Goal: Information Seeking & Learning: Learn about a topic

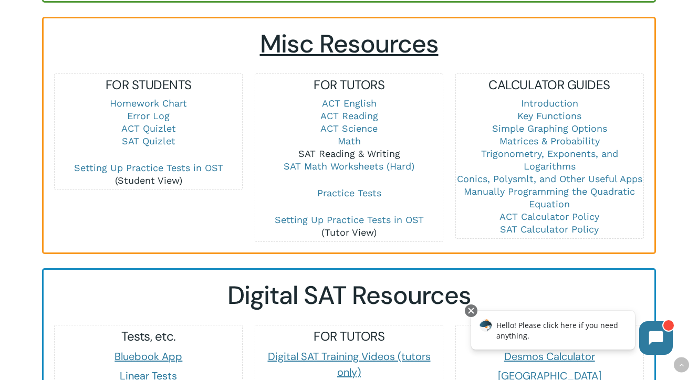
scroll to position [737, 0]
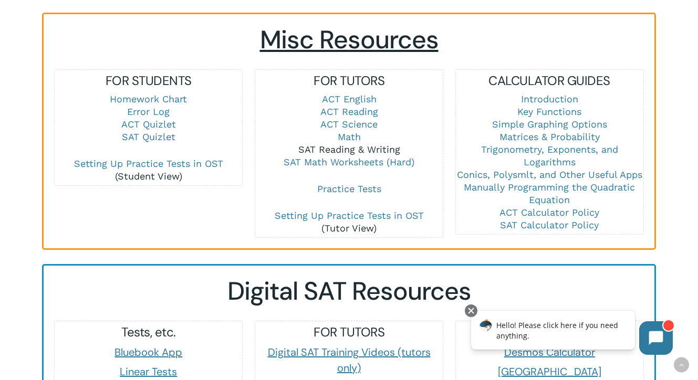
click at [359, 144] on link "SAT Reading & Writing" at bounding box center [349, 149] width 102 height 11
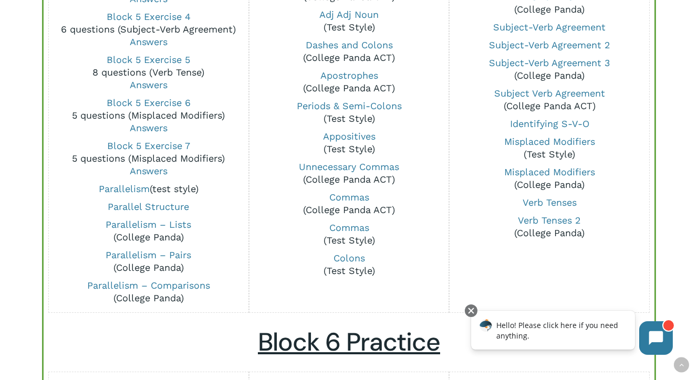
scroll to position [977, 0]
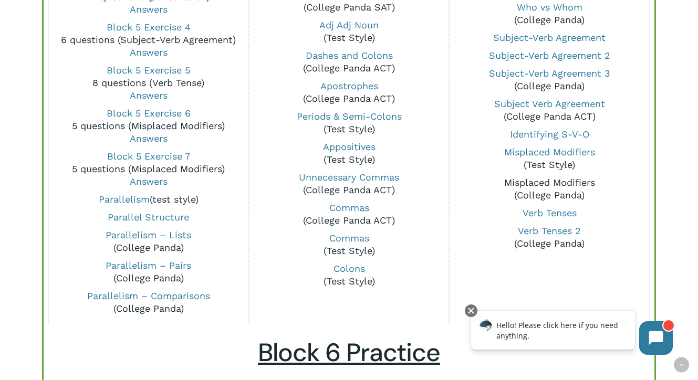
click at [544, 185] on link "Misplaced Modifiers" at bounding box center [549, 182] width 91 height 11
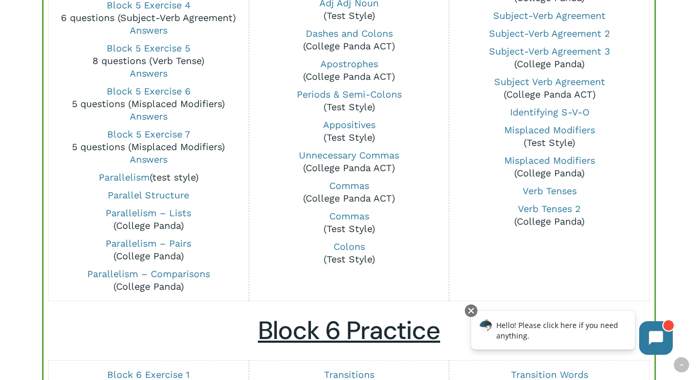
scroll to position [1003, 0]
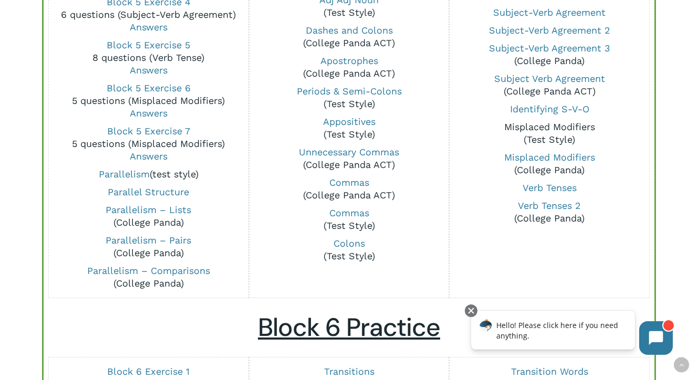
click at [527, 125] on link "Misplaced Modifiers" at bounding box center [549, 126] width 91 height 11
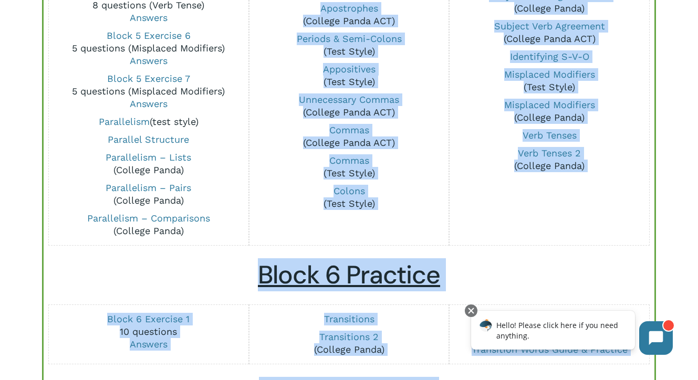
scroll to position [1061, 0]
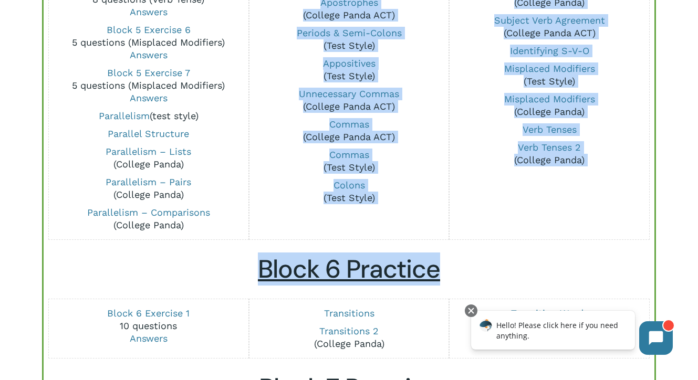
drag, startPoint x: 251, startPoint y: 60, endPoint x: 710, endPoint y: 275, distance: 507.1
click at [621, 263] on h2 "Block 6 Practice" at bounding box center [349, 269] width 590 height 30
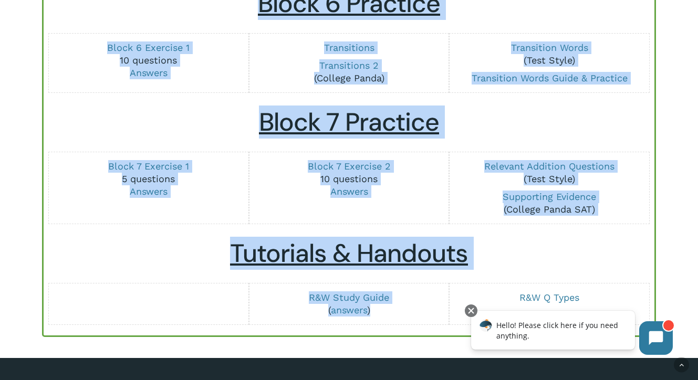
scroll to position [1502, 0]
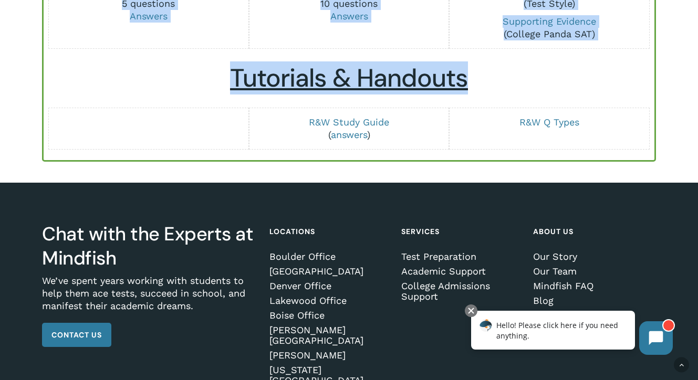
drag, startPoint x: 526, startPoint y: 232, endPoint x: 218, endPoint y: 175, distance: 313.2
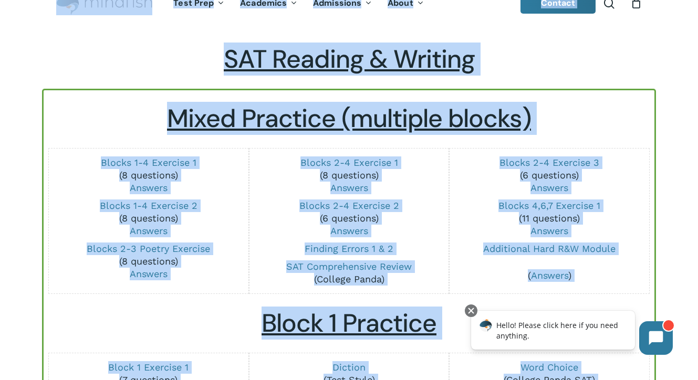
scroll to position [0, 0]
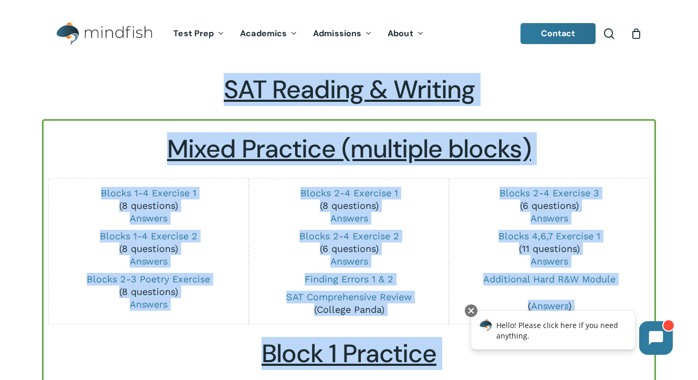
drag, startPoint x: 575, startPoint y: 250, endPoint x: 347, endPoint y: -53, distance: 379.3
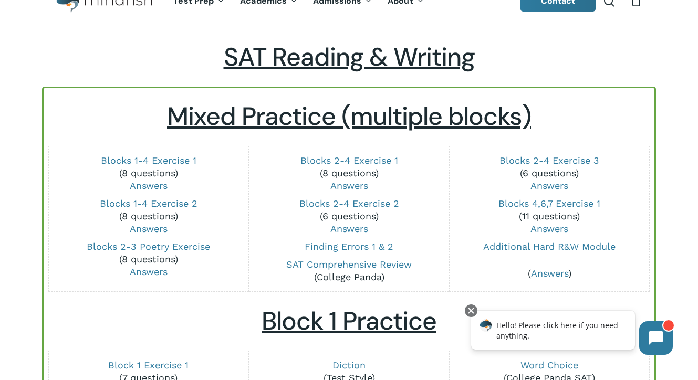
scroll to position [29, 0]
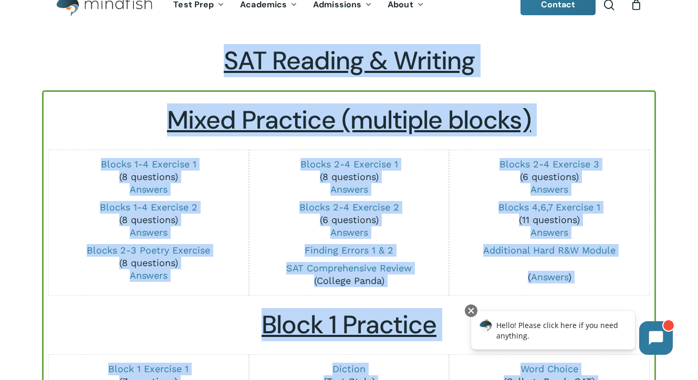
drag, startPoint x: 539, startPoint y: 369, endPoint x: 503, endPoint y: 303, distance: 75.2
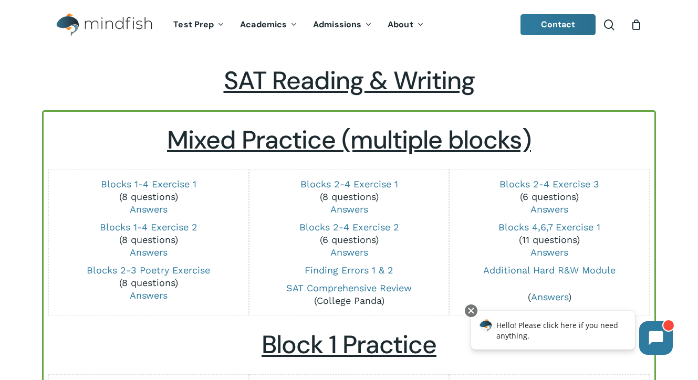
scroll to position [0, 0]
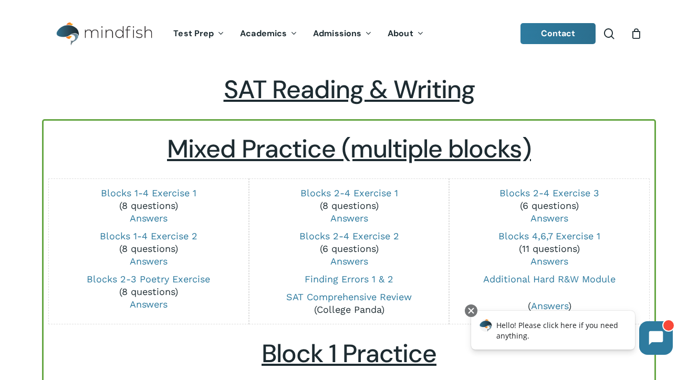
drag, startPoint x: 174, startPoint y: 102, endPoint x: 642, endPoint y: -56, distance: 493.7
click at [541, 103] on h2 "SAT Reading & Writing" at bounding box center [349, 90] width 614 height 30
